Goal: Communication & Community: Answer question/provide support

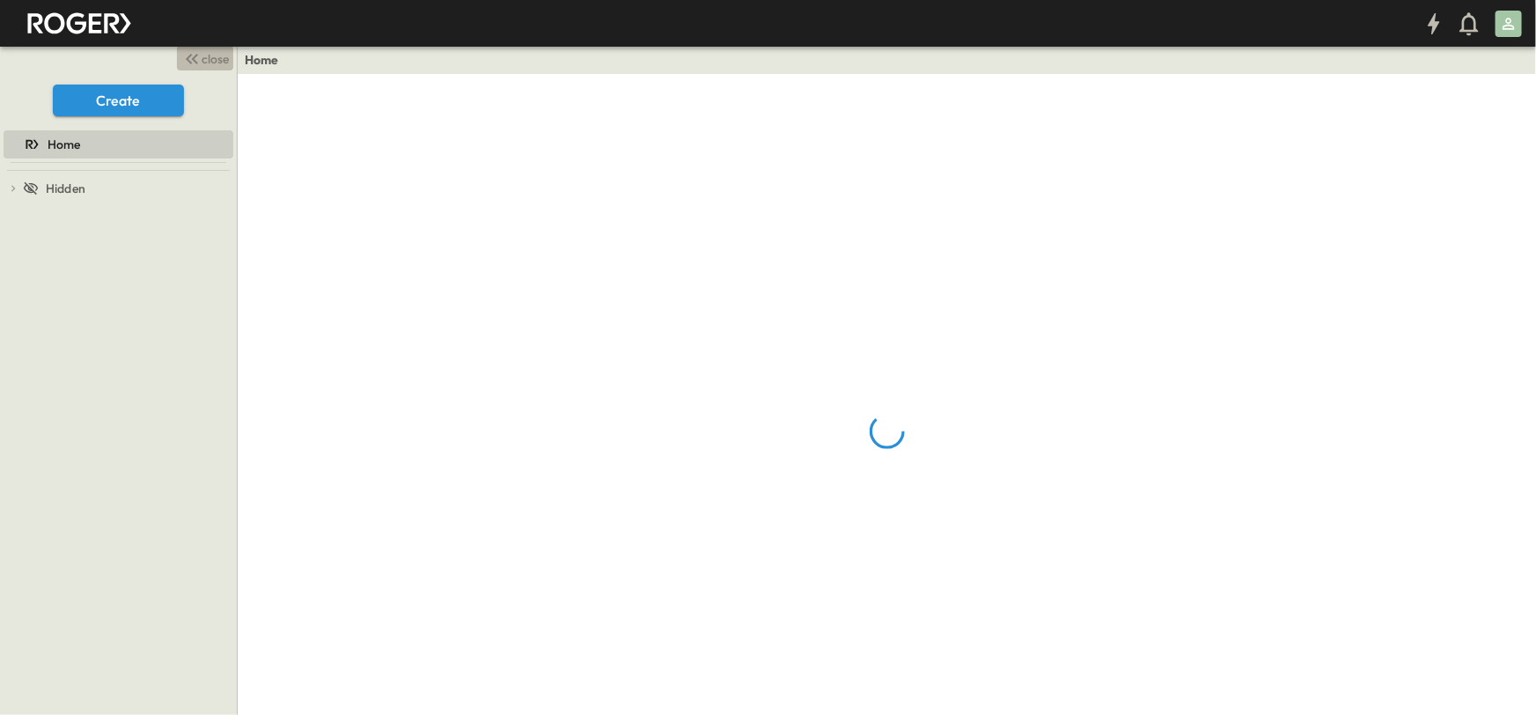
click at [212, 53] on span "close" at bounding box center [215, 59] width 27 height 18
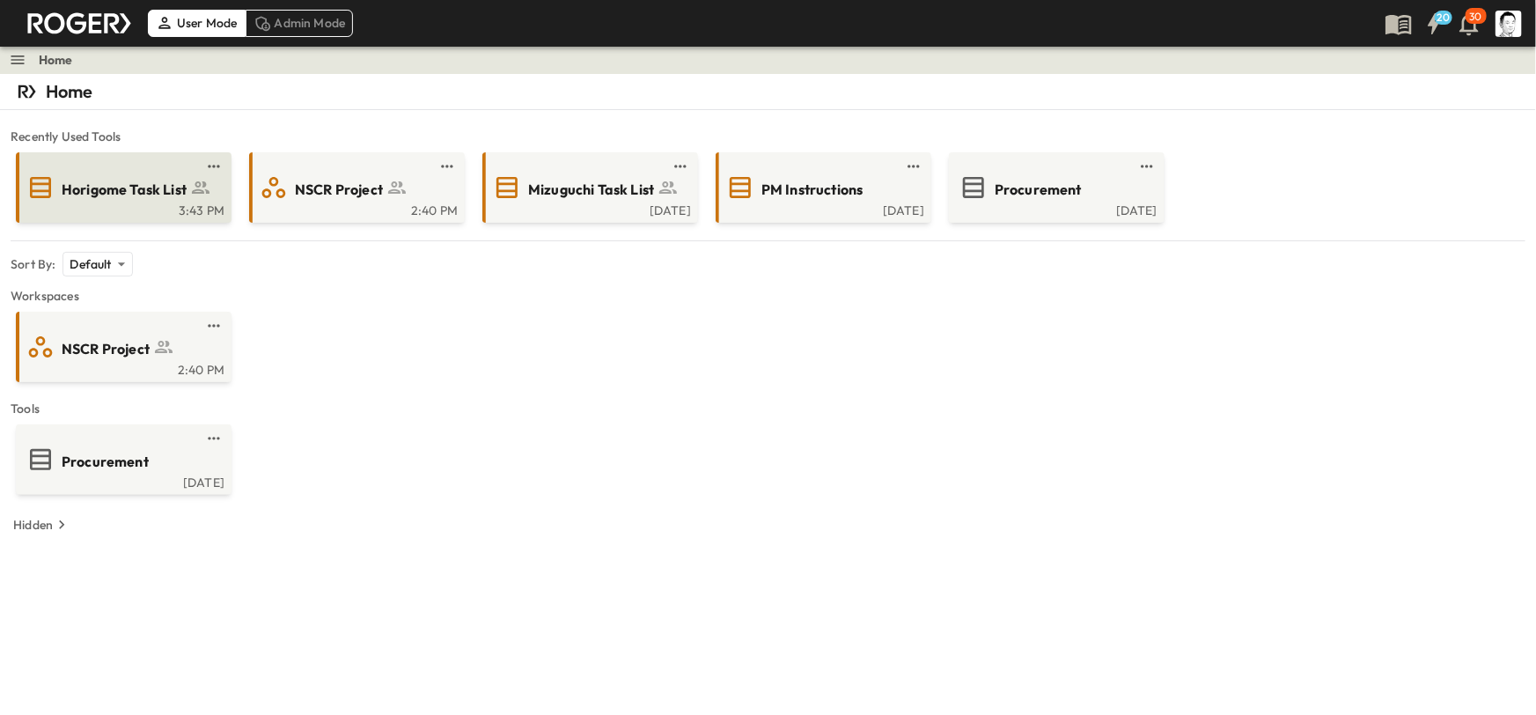
click at [158, 180] on span "Horigome Task List" at bounding box center [124, 190] width 125 height 20
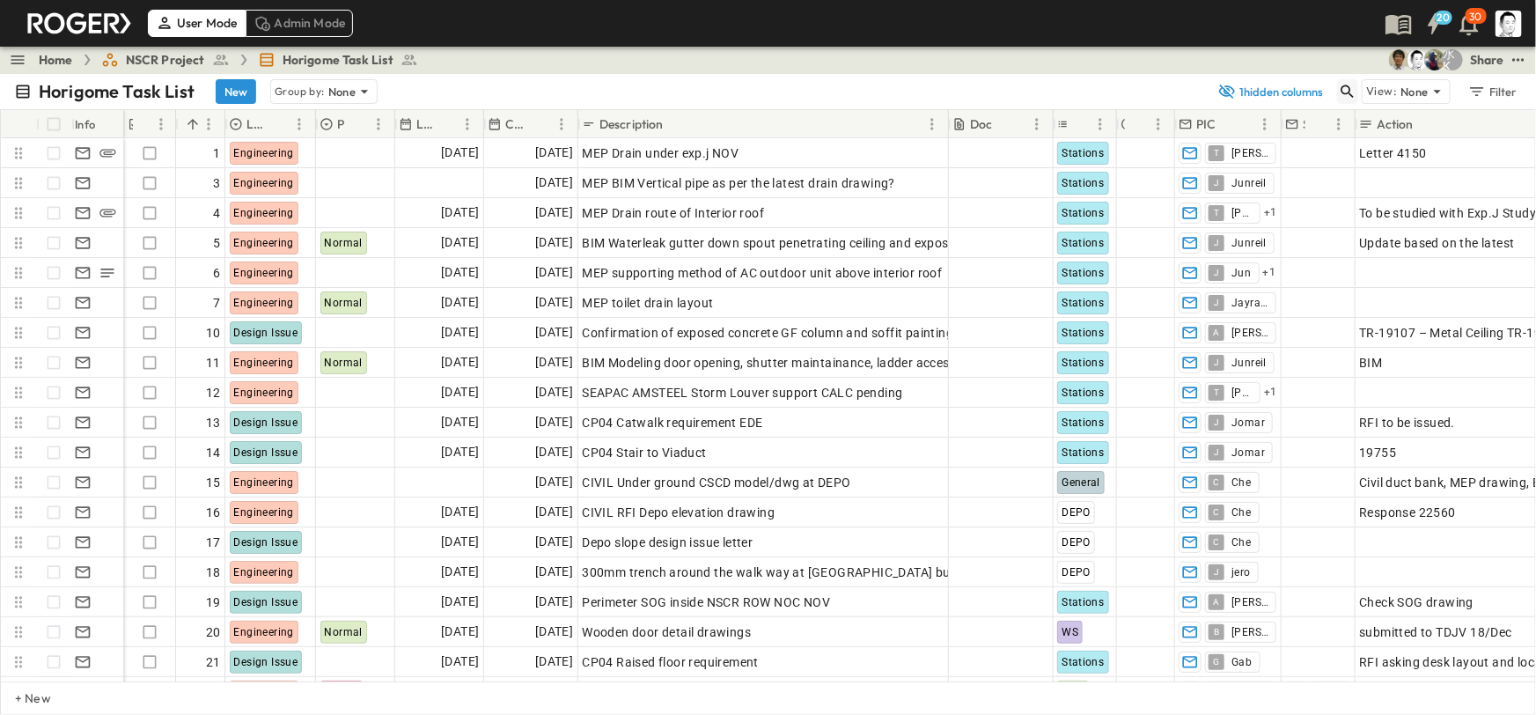
click at [1348, 86] on icon "button" at bounding box center [1348, 91] width 13 height 13
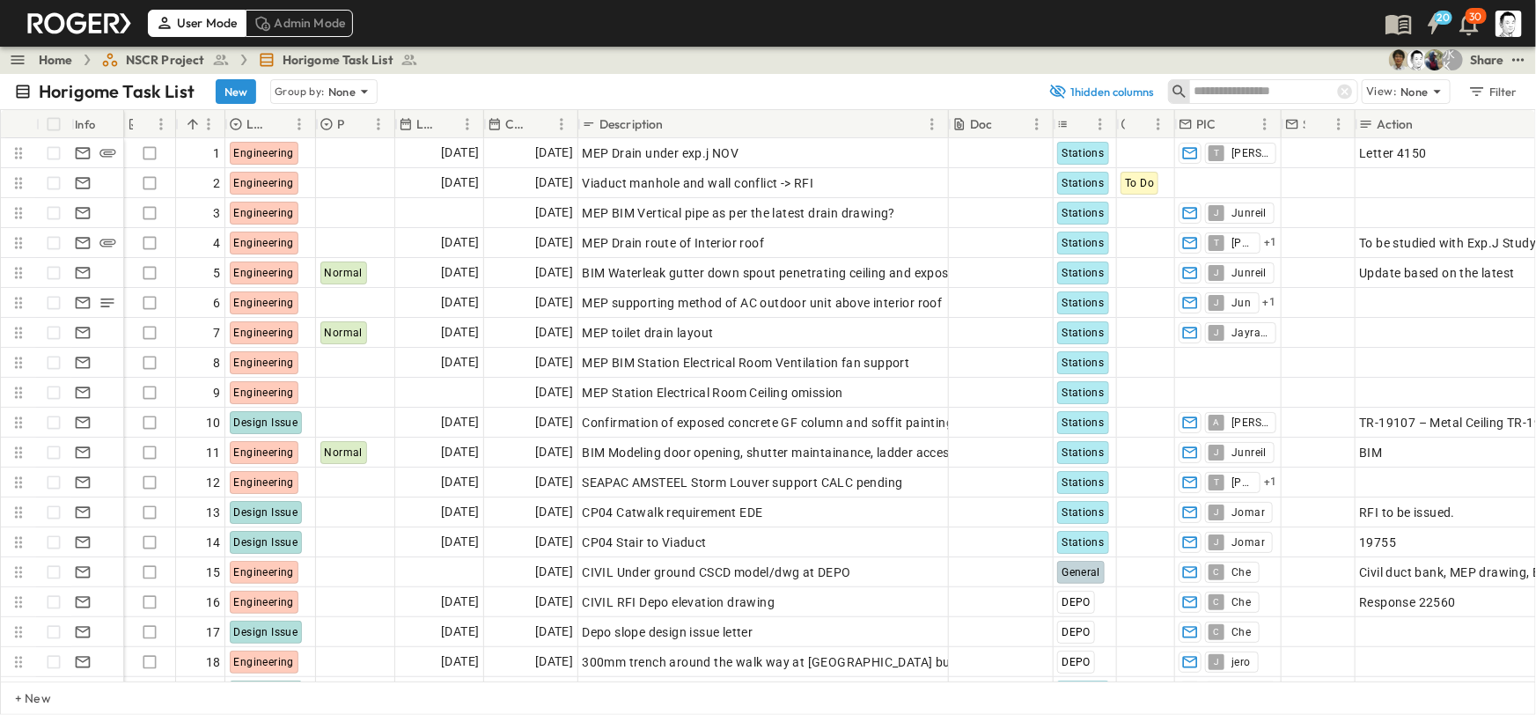
click at [1293, 92] on input "text" at bounding box center [1255, 91] width 123 height 26
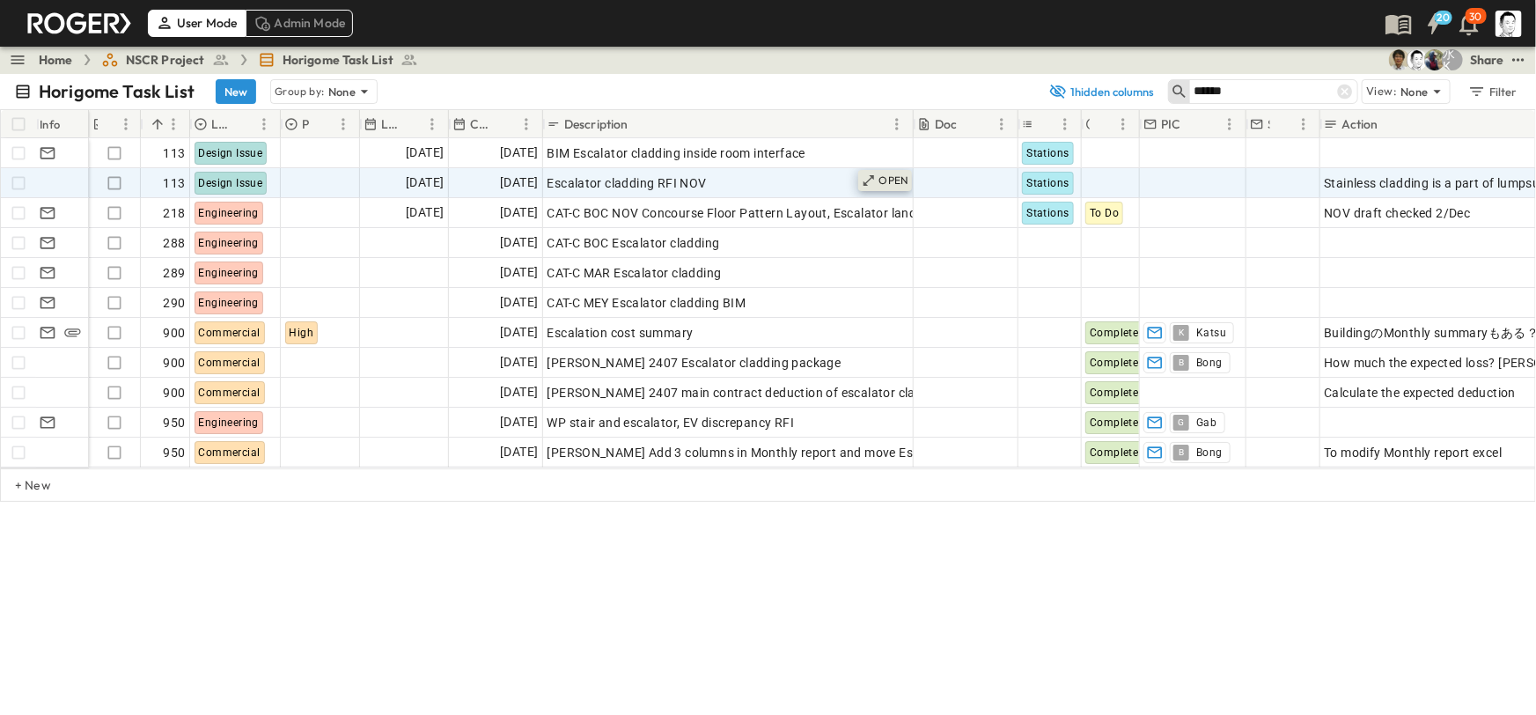
type input "******"
click at [862, 177] on icon at bounding box center [869, 180] width 14 height 14
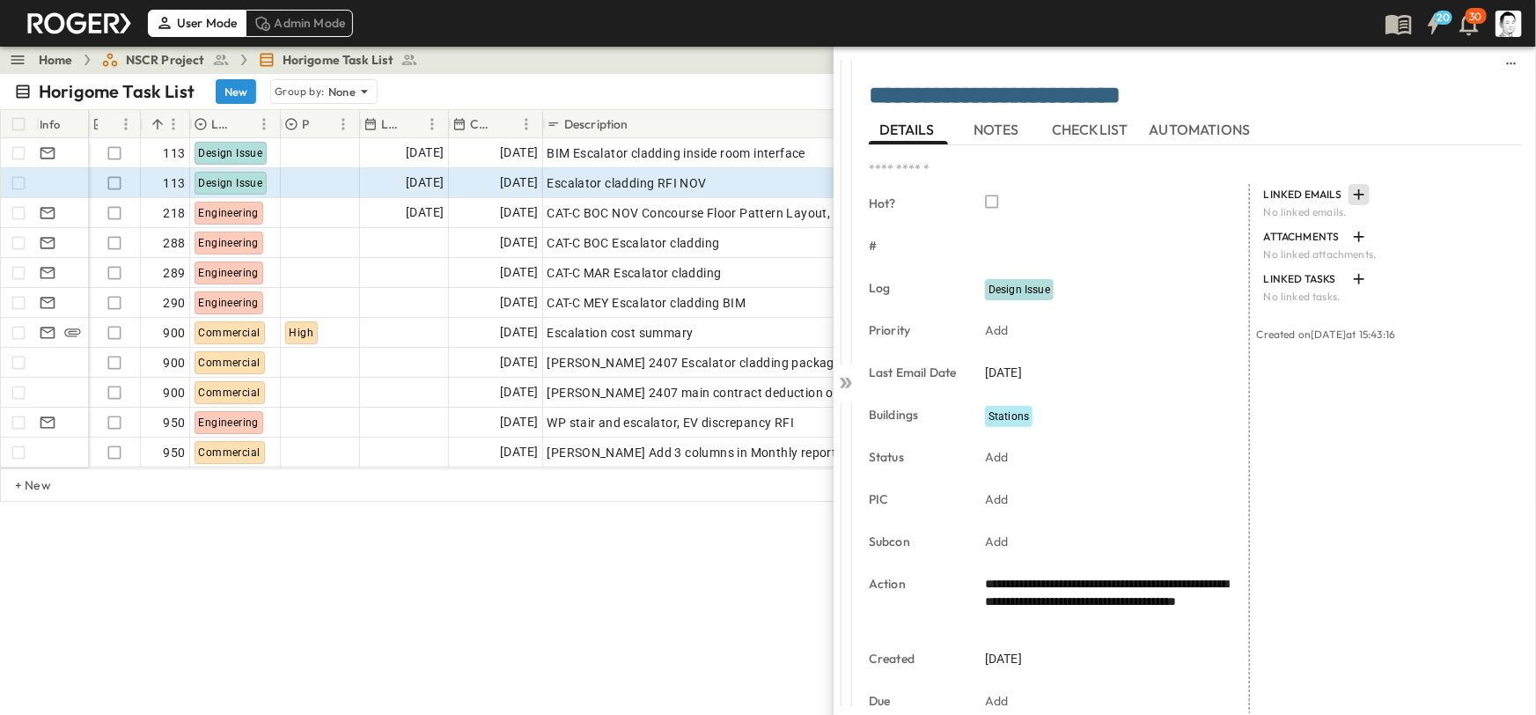
click at [1352, 196] on icon "button" at bounding box center [1359, 195] width 18 height 18
click at [1358, 241] on p "Link Existing Email" at bounding box center [1404, 242] width 118 height 18
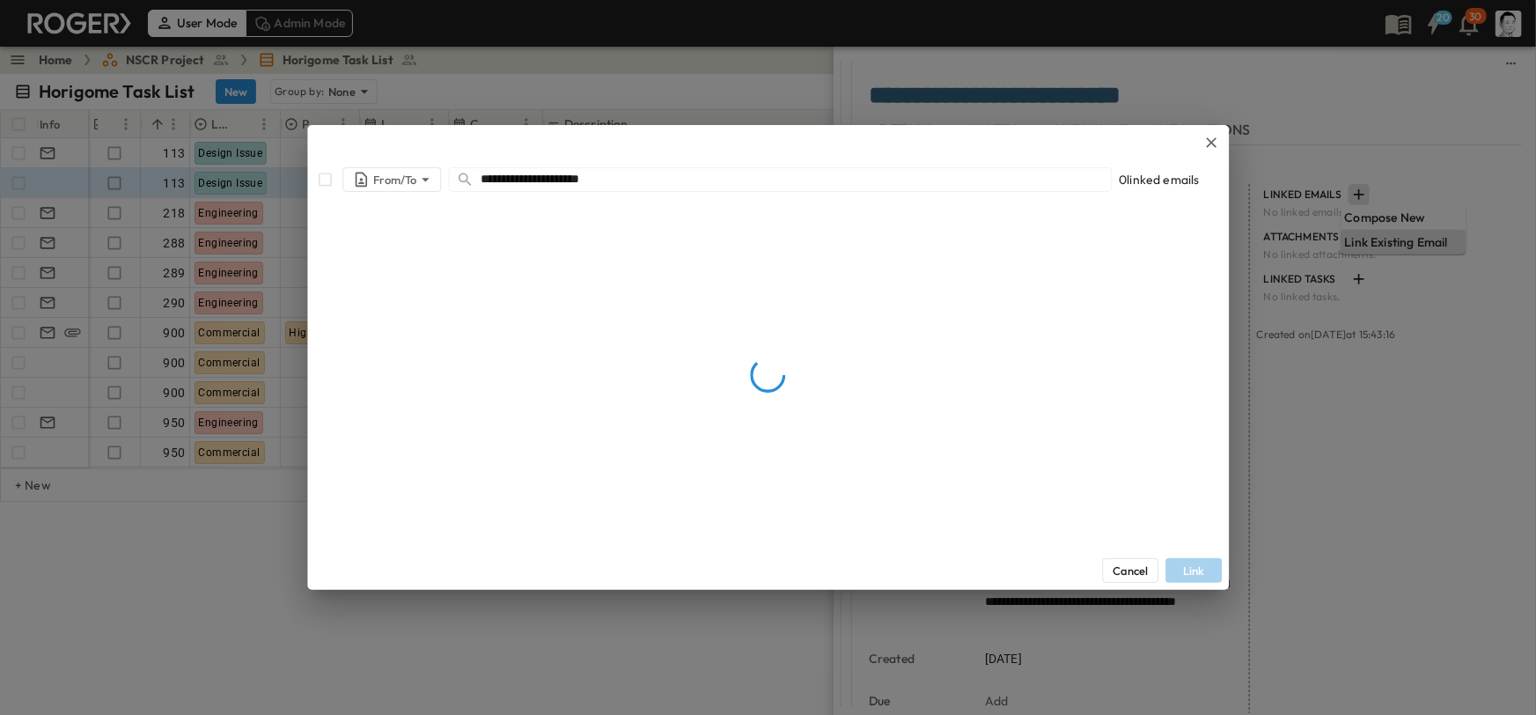
type input "**********"
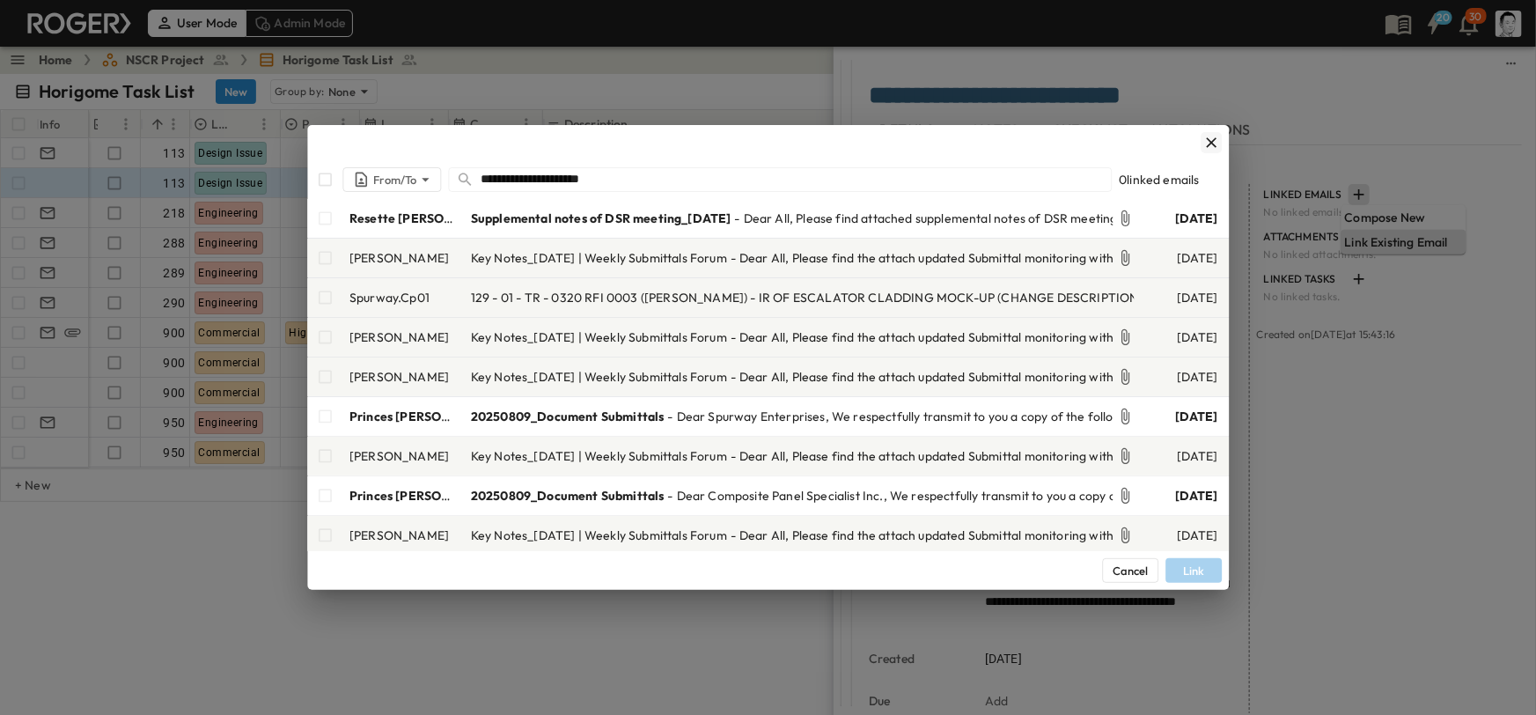
click at [1209, 141] on icon "button" at bounding box center [1212, 143] width 18 height 18
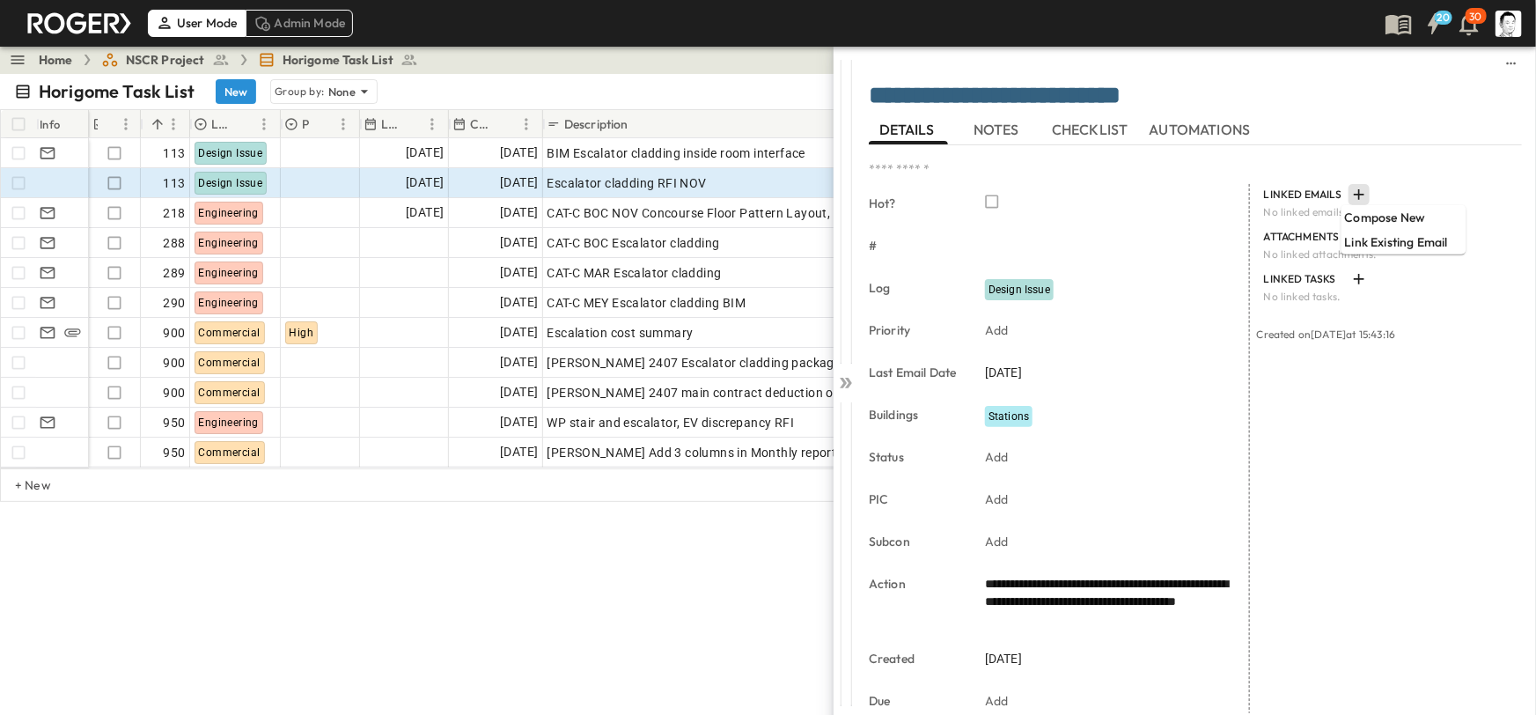
click at [1324, 380] on div "LINKED EMAILS No linked emails. ATTACHMENTS No linked attachments. LINKED TASKS…" at bounding box center [1386, 581] width 272 height 794
click at [1350, 197] on icon "button" at bounding box center [1359, 195] width 18 height 18
click at [1364, 211] on p "Compose New" at bounding box center [1404, 218] width 118 height 18
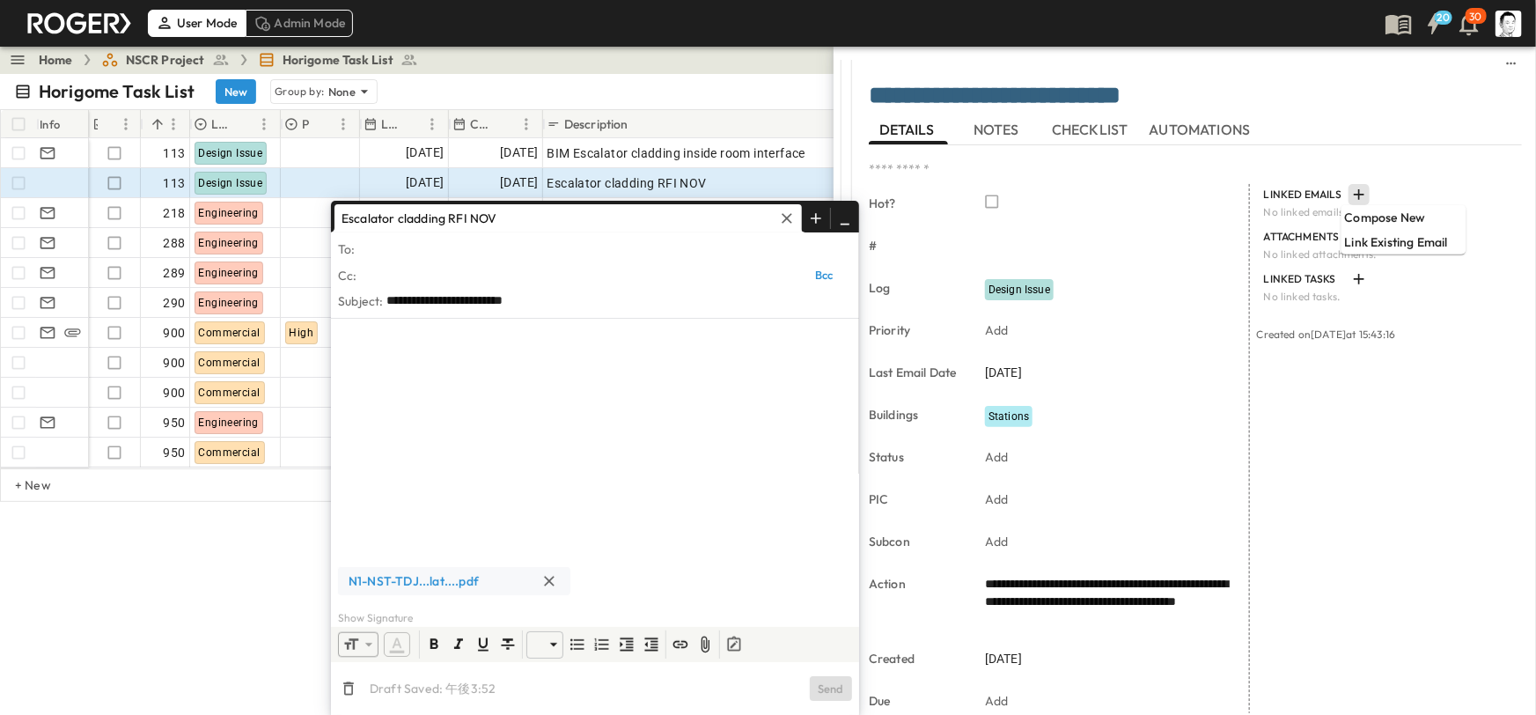
click at [402, 245] on input "text" at bounding box center [605, 249] width 493 height 26
type input "********"
click at [824, 692] on button "Send" at bounding box center [831, 688] width 42 height 25
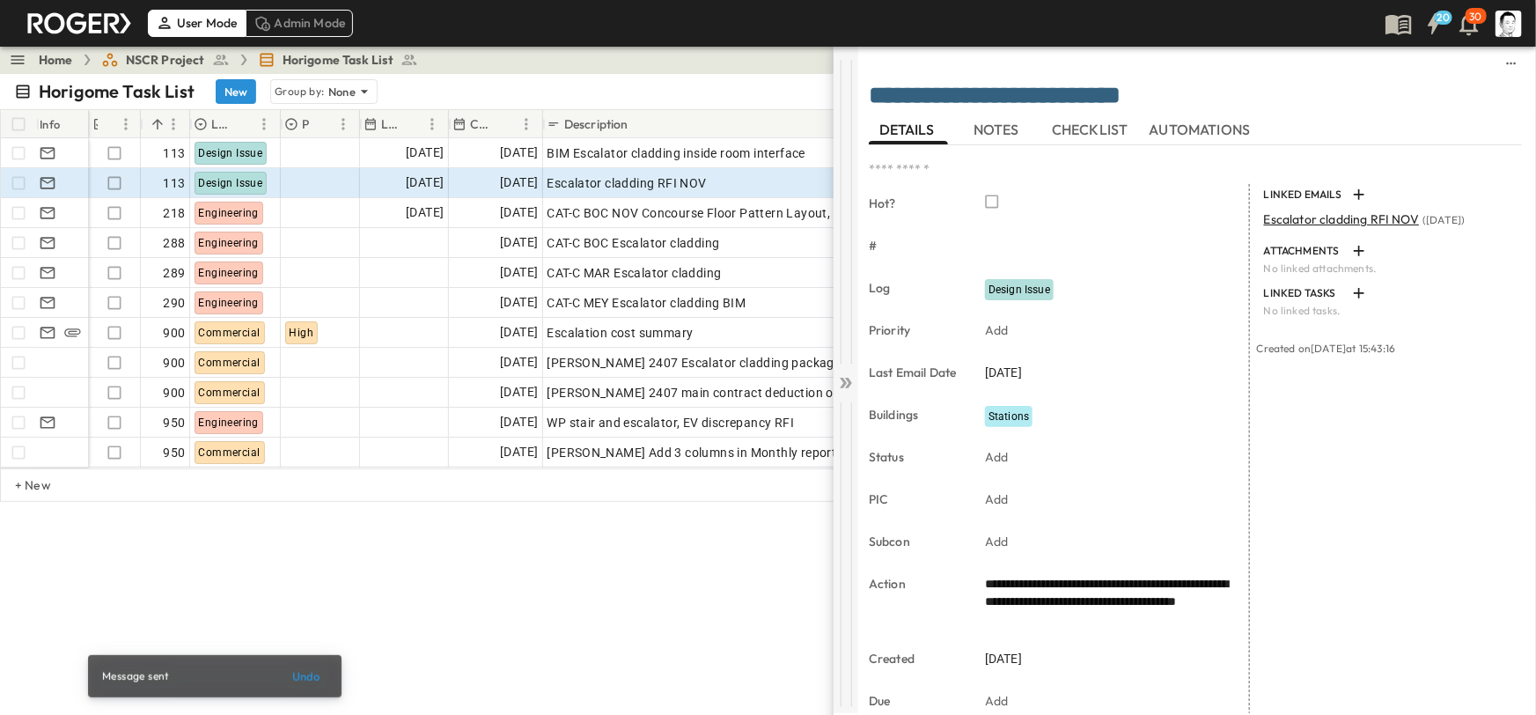
click at [848, 390] on icon at bounding box center [846, 383] width 18 height 18
